Goal: Use online tool/utility

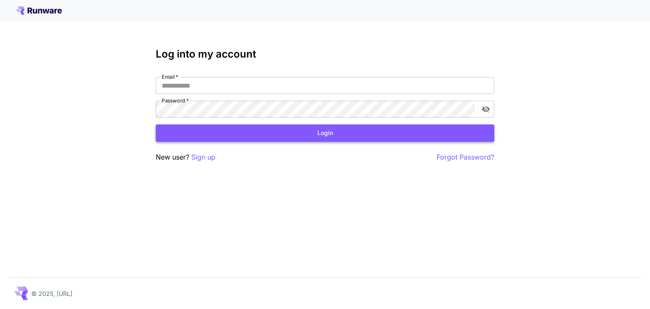
type input "**********"
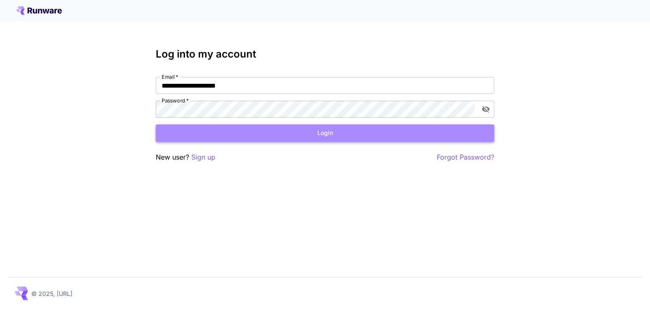
click at [317, 138] on button "Login" at bounding box center [325, 132] width 338 height 17
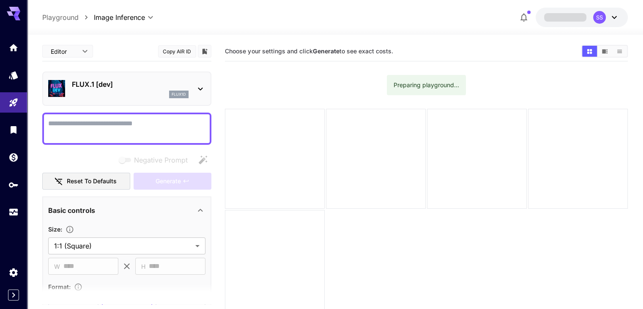
click at [619, 16] on icon at bounding box center [614, 17] width 10 height 10
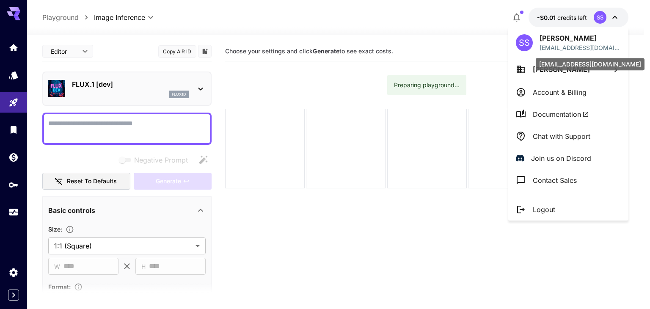
click at [565, 44] on p "[EMAIL_ADDRESS][DOMAIN_NAME]" at bounding box center [579, 47] width 81 height 9
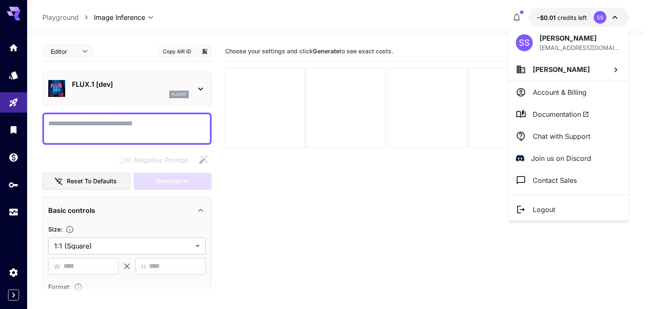
click at [343, 209] on div at bounding box center [325, 154] width 650 height 309
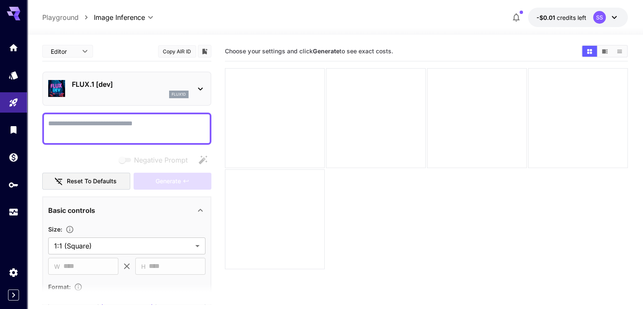
click at [609, 14] on icon at bounding box center [614, 17] width 10 height 10
